Goal: Information Seeking & Learning: Learn about a topic

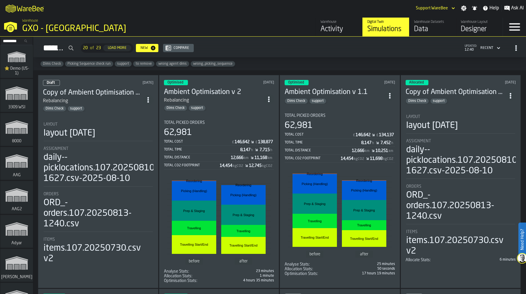
click at [162, 10] on div "M A K I N G W A R E H O U S E S M O R E EF F I C I E N T Support WareBee Settin…" at bounding box center [263, 8] width 526 height 16
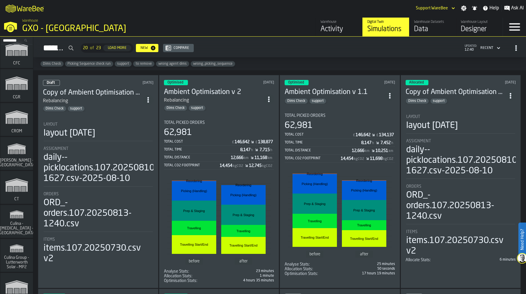
scroll to position [2926, 0]
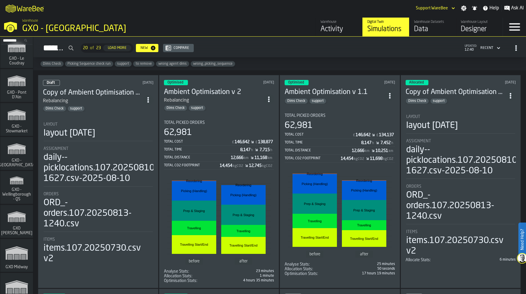
click at [16, 158] on icon "link-to-/wh/i/a3c616c1-32a4-47e6-8ca0-af4465b04030/simulations" at bounding box center [17, 148] width 28 height 19
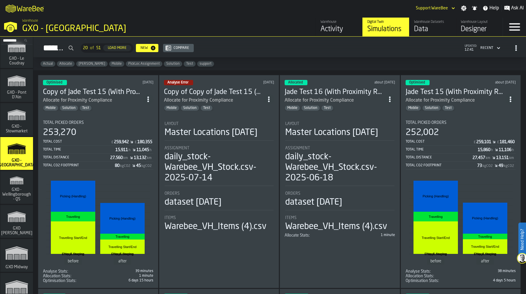
click at [332, 30] on div "Activity" at bounding box center [339, 29] width 37 height 9
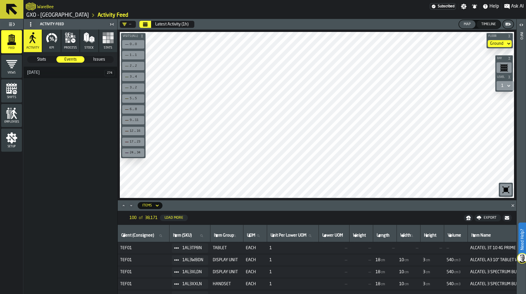
click at [144, 24] on icon "Calendar" at bounding box center [145, 24] width 4 height 3
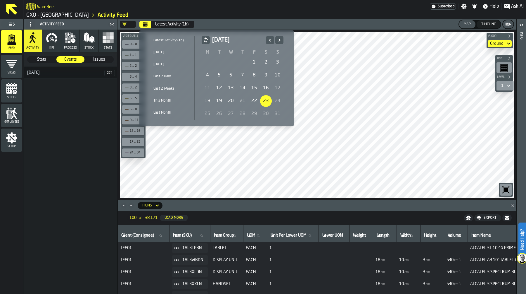
click at [208, 99] on div "18" at bounding box center [208, 101] width 12 height 12
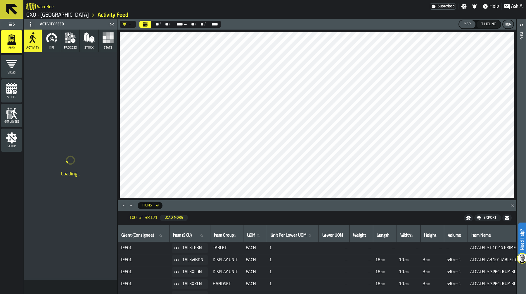
click at [512, 205] on polygon "Close" at bounding box center [513, 205] width 3 height 3
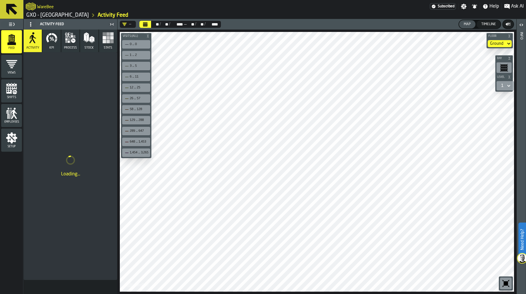
click at [502, 282] on icon "button-toolbar-undefined" at bounding box center [505, 282] width 9 height 9
click at [72, 40] on icon "button" at bounding box center [73, 40] width 4 height 4
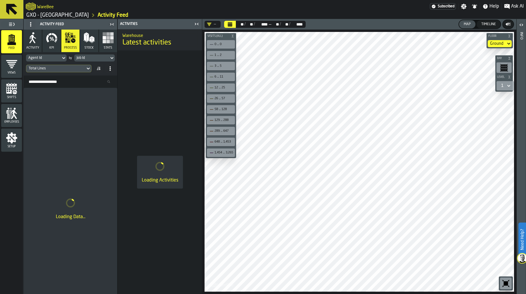
click at [54, 39] on icon "button" at bounding box center [52, 38] width 12 height 12
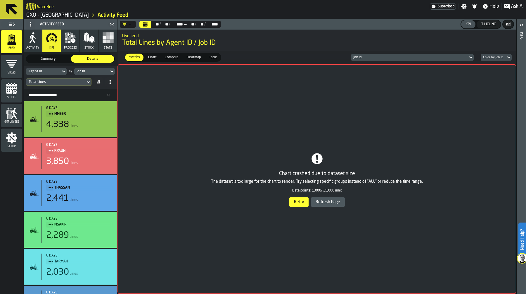
click at [332, 203] on button "Refresh Page" at bounding box center [328, 201] width 34 height 9
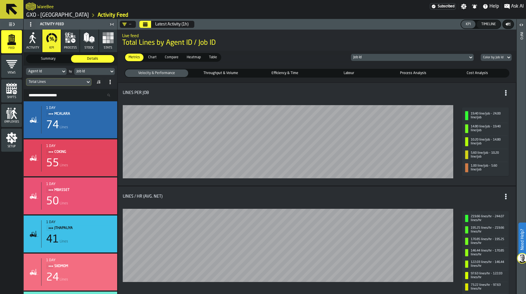
click at [380, 57] on div "Job Id" at bounding box center [409, 57] width 112 height 4
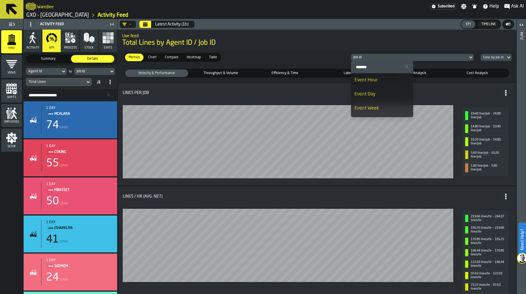
click at [383, 93] on div "Event Day" at bounding box center [382, 94] width 55 height 7
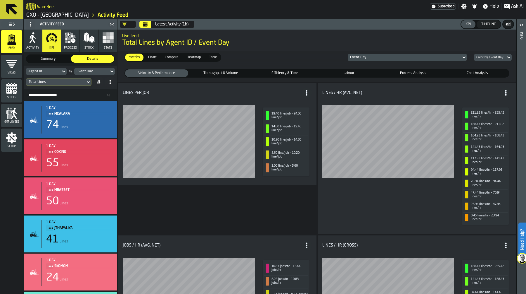
click at [196, 61] on div "Heatmap" at bounding box center [193, 57] width 21 height 8
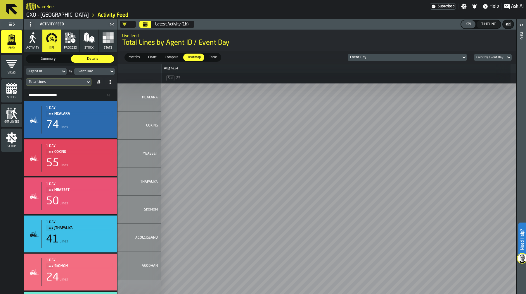
click at [144, 22] on icon "Calendar" at bounding box center [145, 24] width 5 height 5
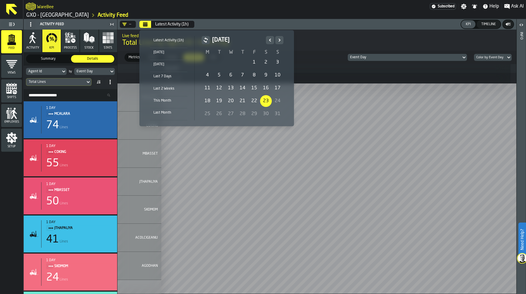
click at [206, 102] on div "18" at bounding box center [208, 101] width 12 height 12
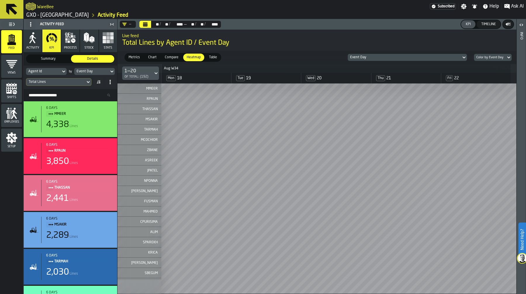
click at [49, 70] on div "Agent Id" at bounding box center [43, 71] width 30 height 4
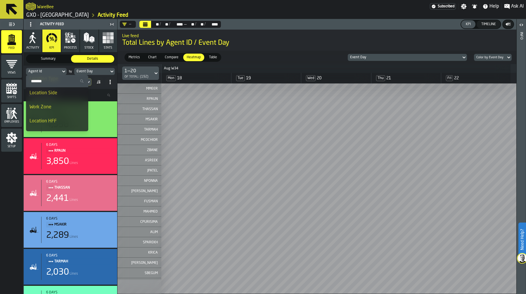
scroll to position [366, 0]
click at [58, 110] on div "Work Zone" at bounding box center [57, 107] width 55 height 7
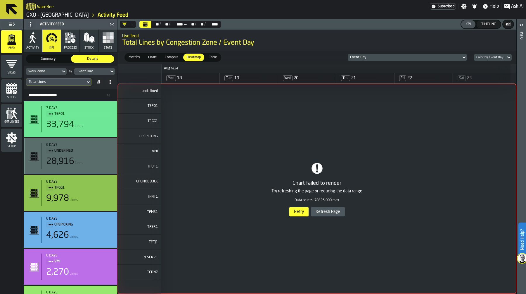
click at [42, 78] on div "Total Lines" at bounding box center [58, 82] width 65 height 8
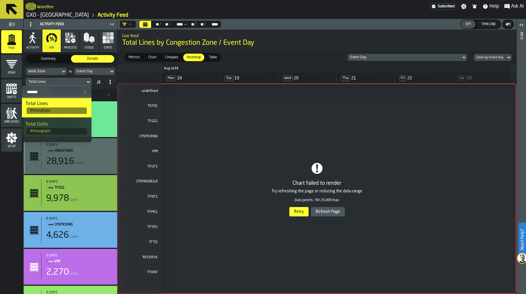
scroll to position [42, 0]
click at [46, 131] on span "# throughput" at bounding box center [57, 131] width 60 height 6
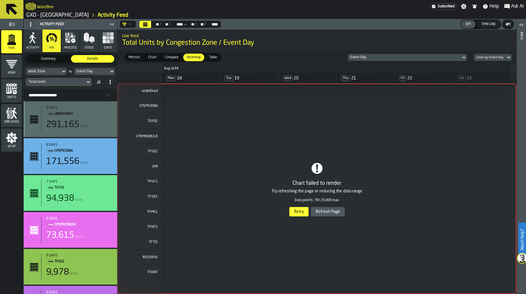
click at [295, 213] on div "1 undefined 2 CPEPICKING 3 TEF01 4 CPEMODBULK 5 TFGG1 6 VMI 7 TFUF1 8 TFSR1 9 T…" at bounding box center [317, 188] width 399 height 210
click at [298, 211] on div "1 undefined 2 CPEPICKING 3 TEF01 4 CPEMODBULK 5 TFGG1 6 VMI 7 TFUF1 8 TFSR1 9 T…" at bounding box center [317, 188] width 399 height 210
click at [336, 213] on div "1 undefined 2 CPEPICKING 3 TEF01 4 CPEMODBULK 5 TFGG1 6 VMI 7 TFUF1 8 TFSR1 9 T…" at bounding box center [317, 188] width 399 height 210
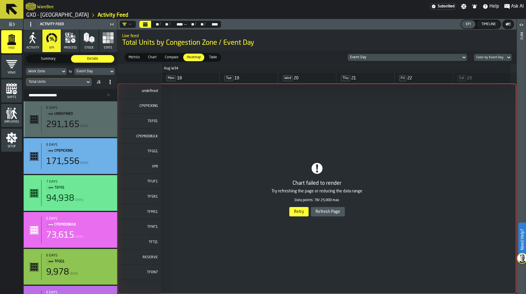
click at [330, 213] on div "1 undefined 2 CPEPICKING 3 TEF01 4 CPEMODBULK 5 TFGG1 6 VMI 7 TFUF1 8 TFSR1 9 T…" at bounding box center [317, 188] width 399 height 210
